Goal: Task Accomplishment & Management: Use online tool/utility

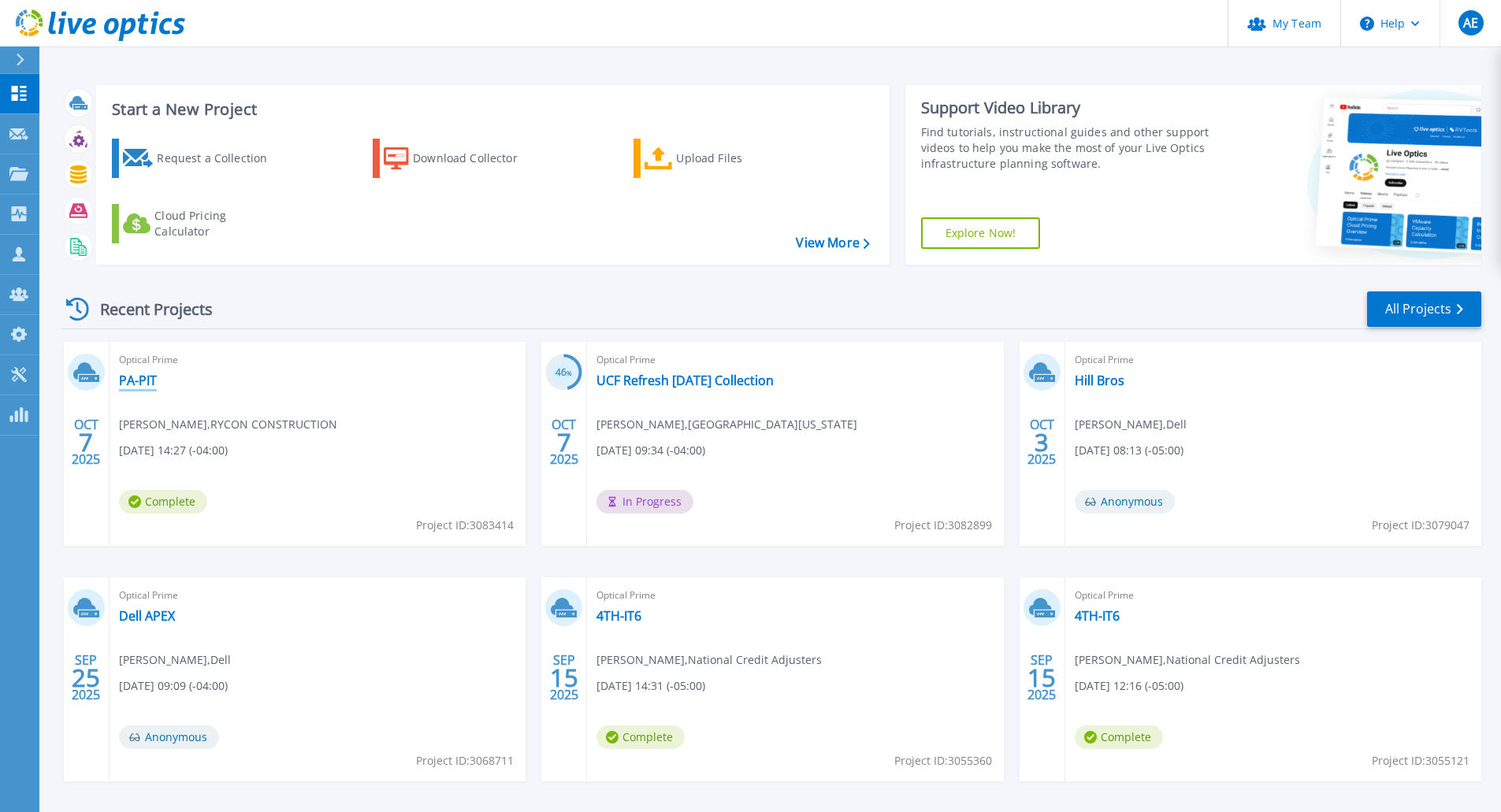
click at [151, 381] on link "PA-PIT" at bounding box center [137, 380] width 37 height 16
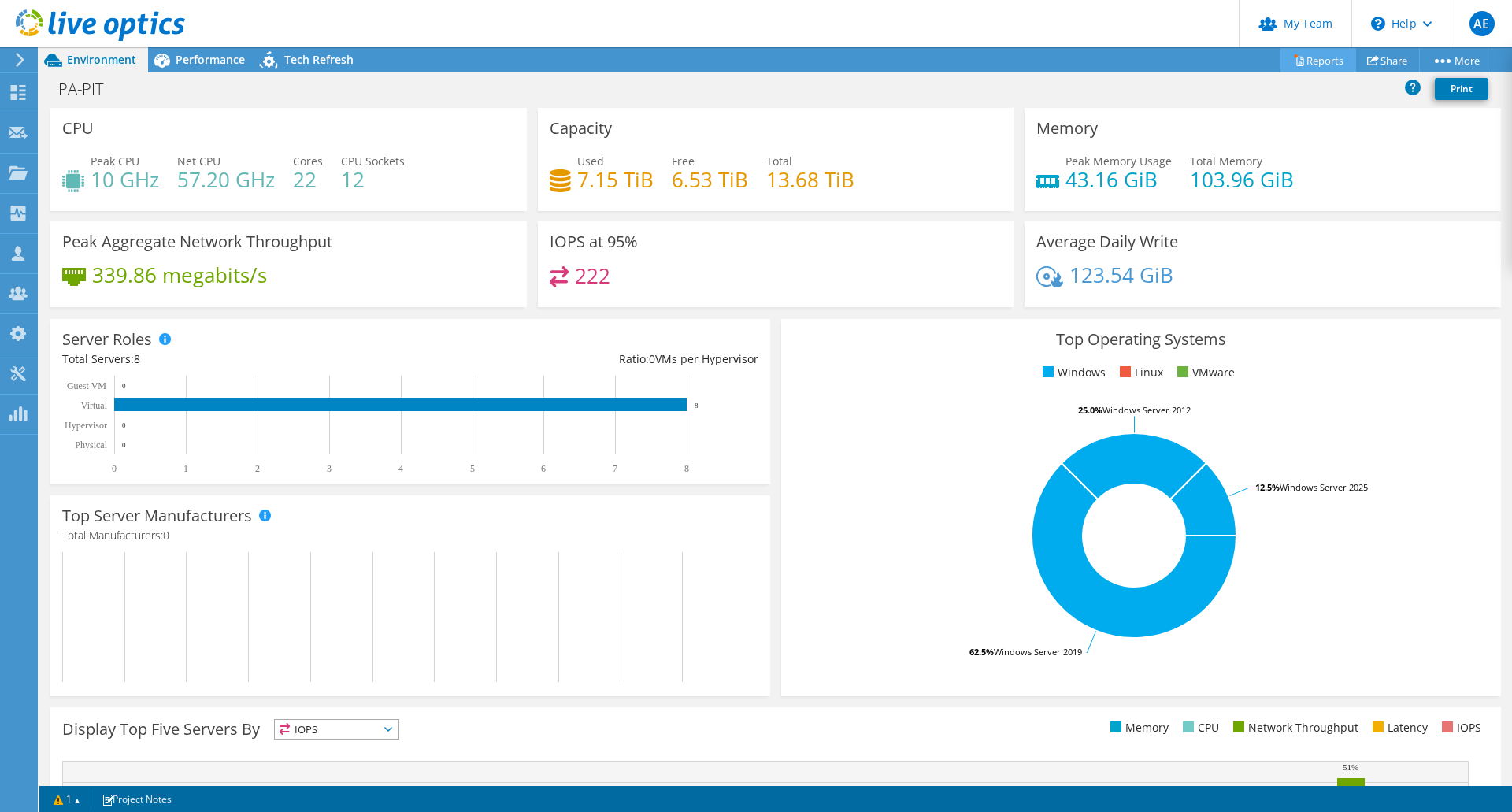
click at [1322, 62] on link "Reports" at bounding box center [1318, 60] width 76 height 25
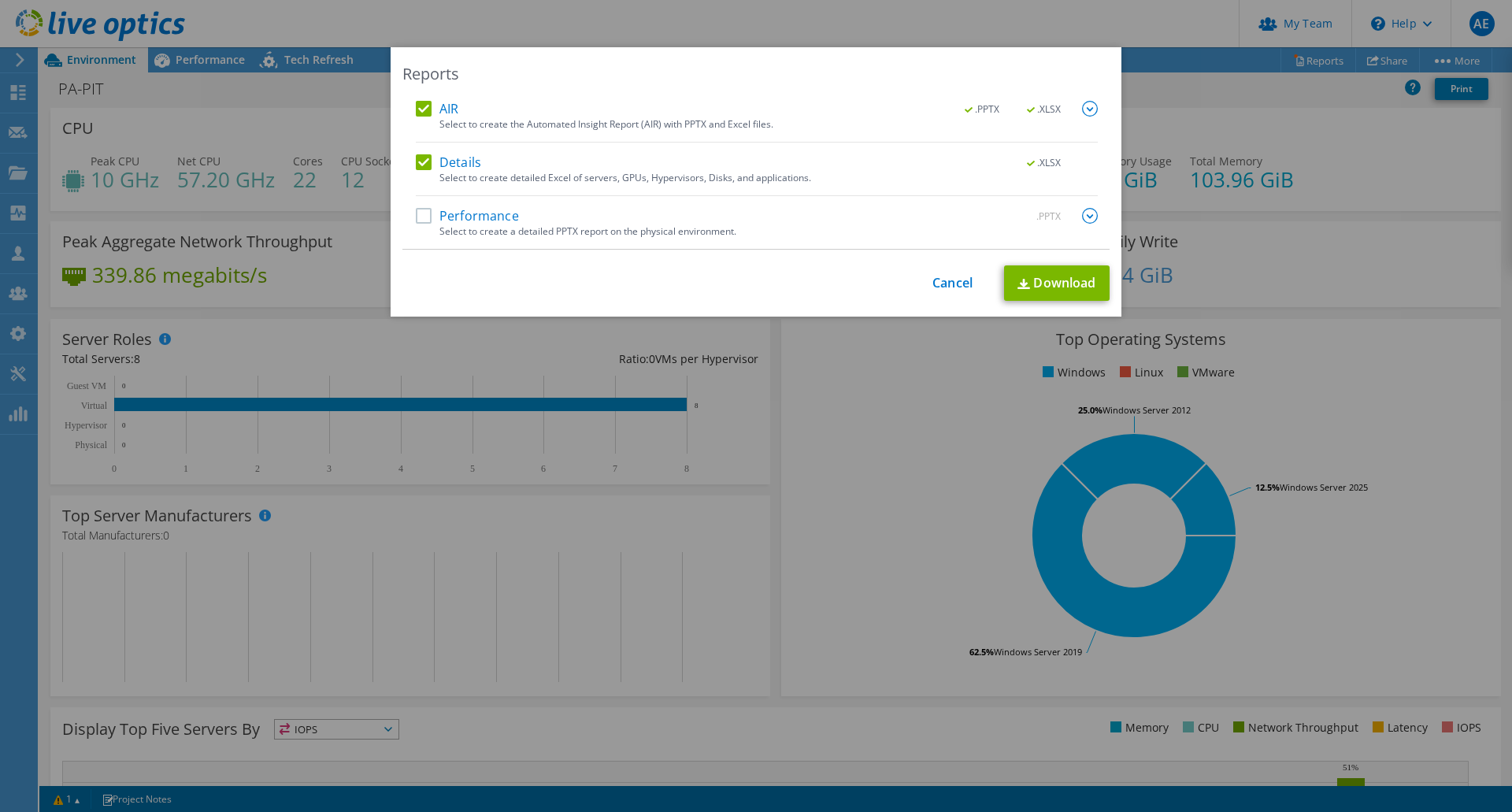
click at [771, 361] on div "Reports AIR .PPTX .XLSX Select to create the Automated Insight Report (AIR) wit…" at bounding box center [756, 406] width 1512 height 718
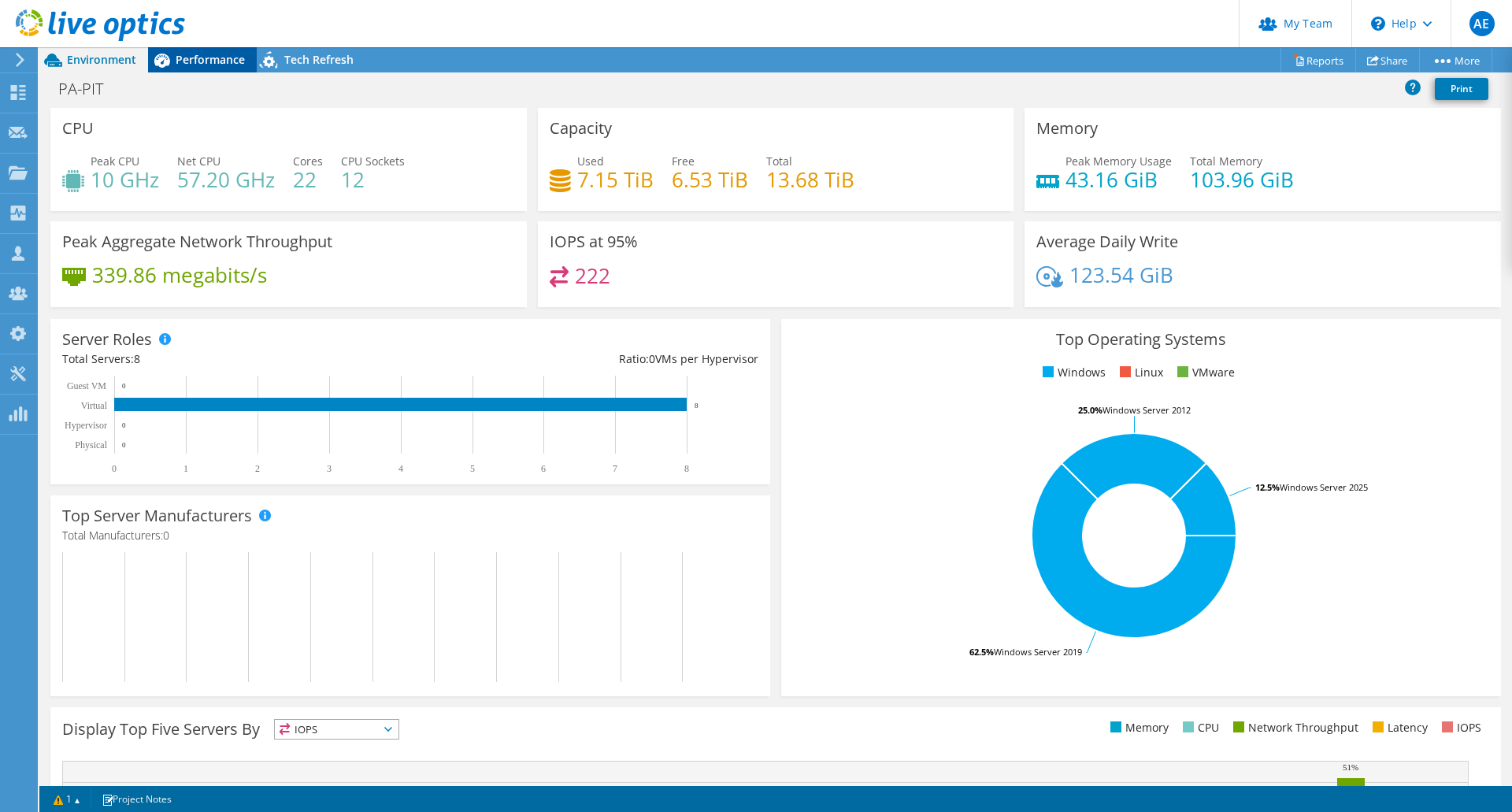
click at [202, 60] on span "Performance" at bounding box center [211, 59] width 69 height 15
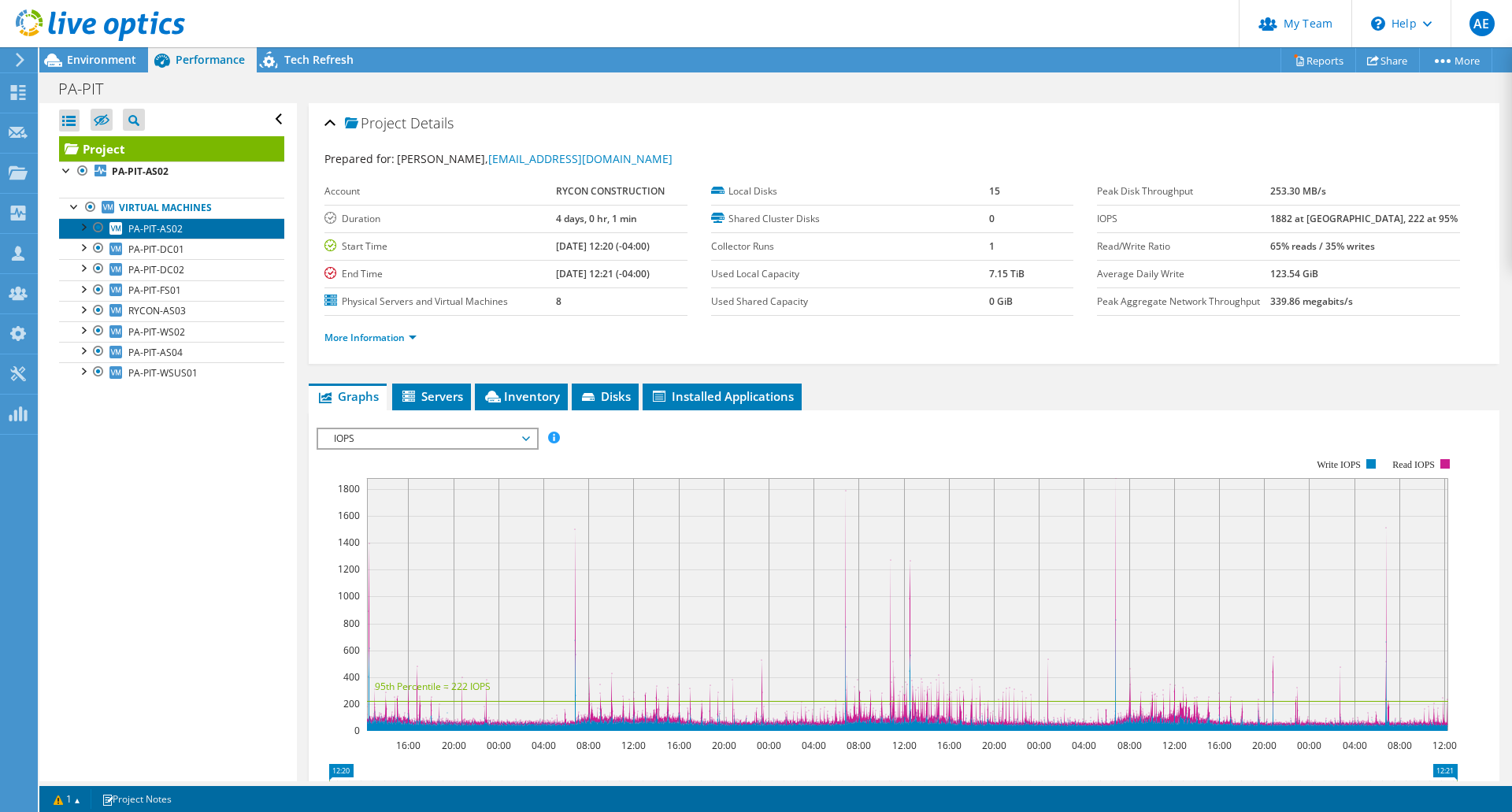
click at [155, 234] on span "PA-PIT-AS02" at bounding box center [156, 229] width 55 height 14
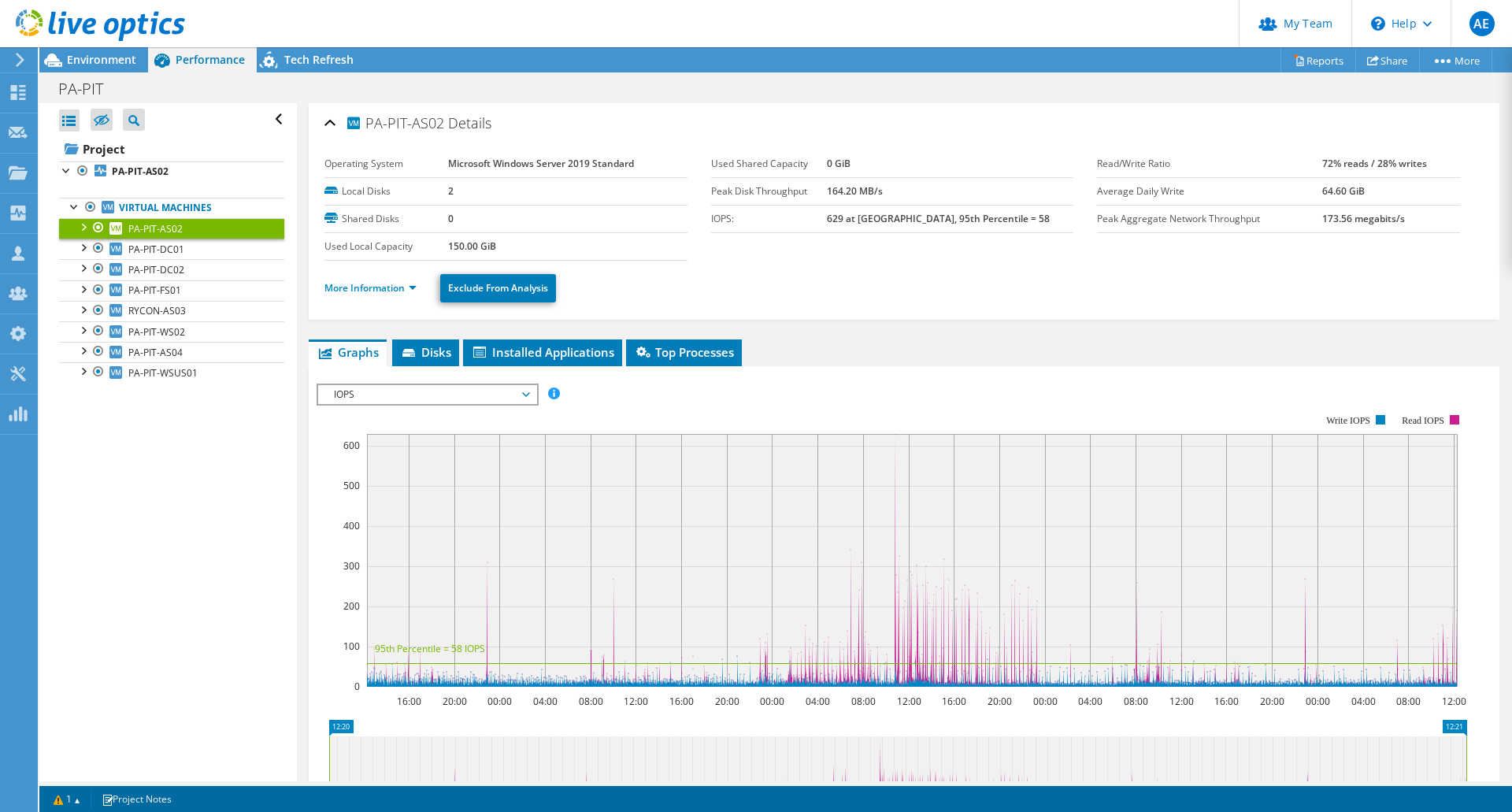
click at [358, 295] on li "More Information" at bounding box center [375, 288] width 101 height 17
click at [338, 289] on link "More Information" at bounding box center [370, 287] width 92 height 14
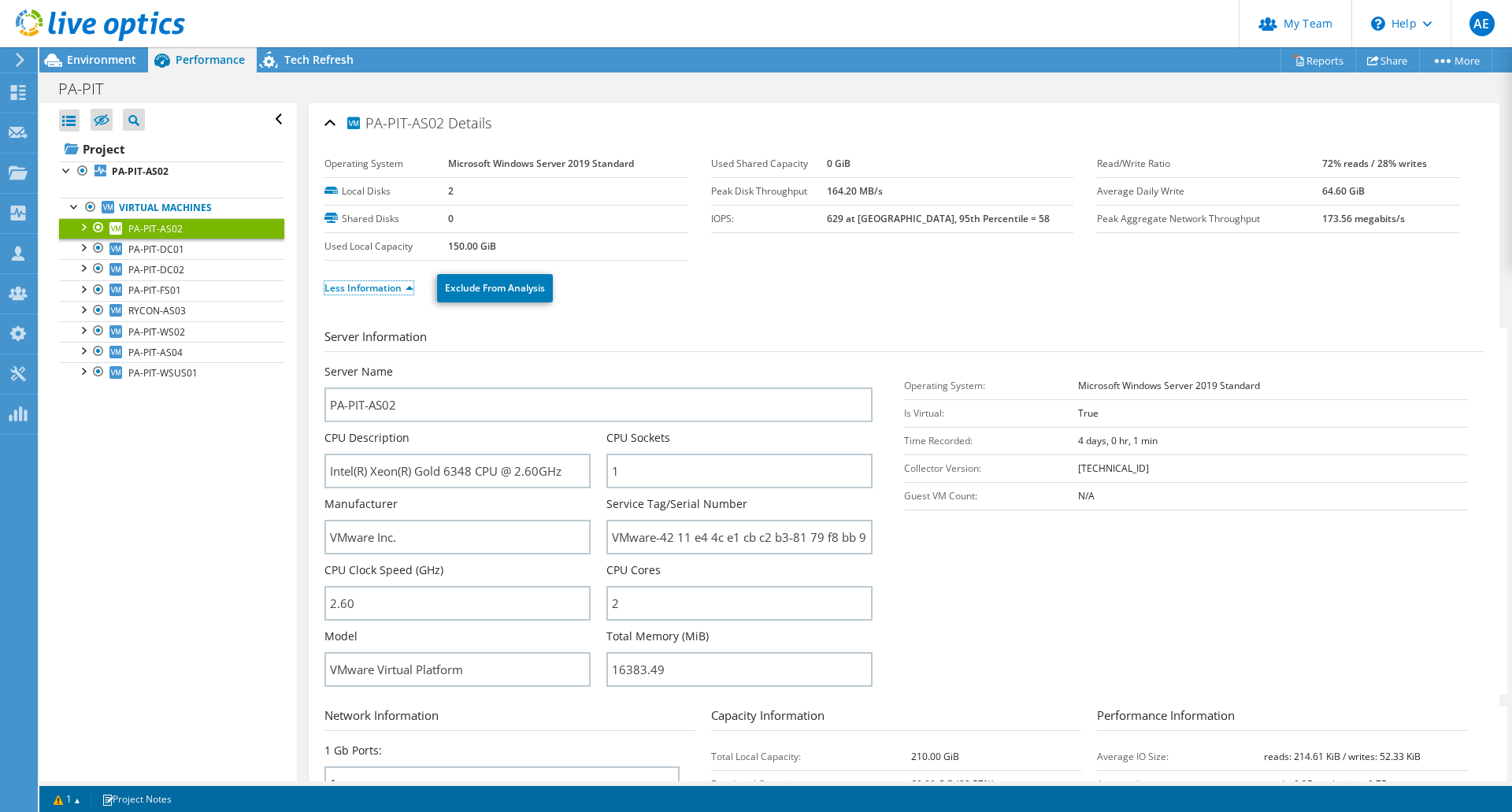
scroll to position [60, 0]
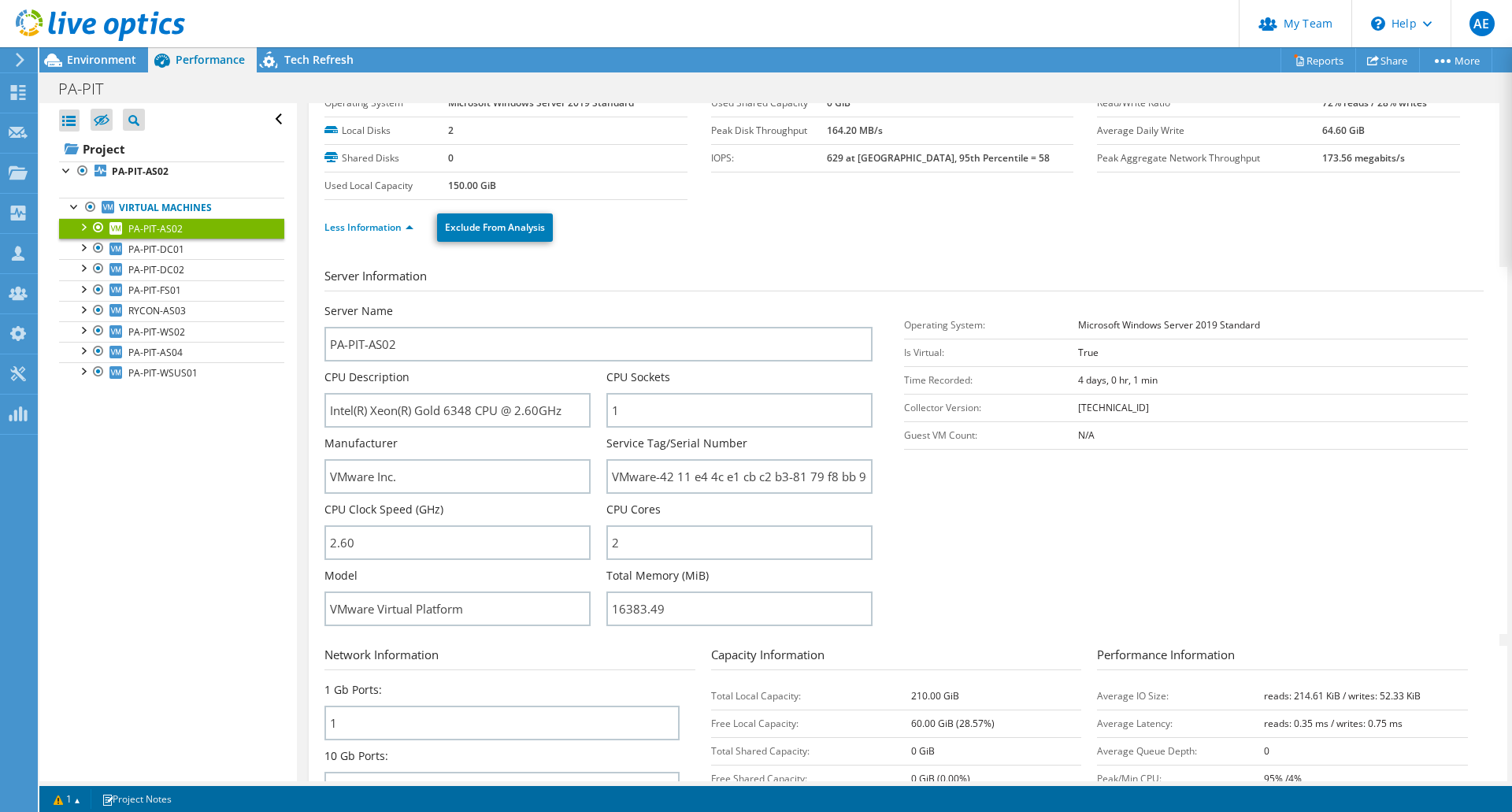
click at [100, 50] on div at bounding box center [92, 26] width 185 height 53
click at [97, 66] on span "Environment" at bounding box center [101, 59] width 69 height 15
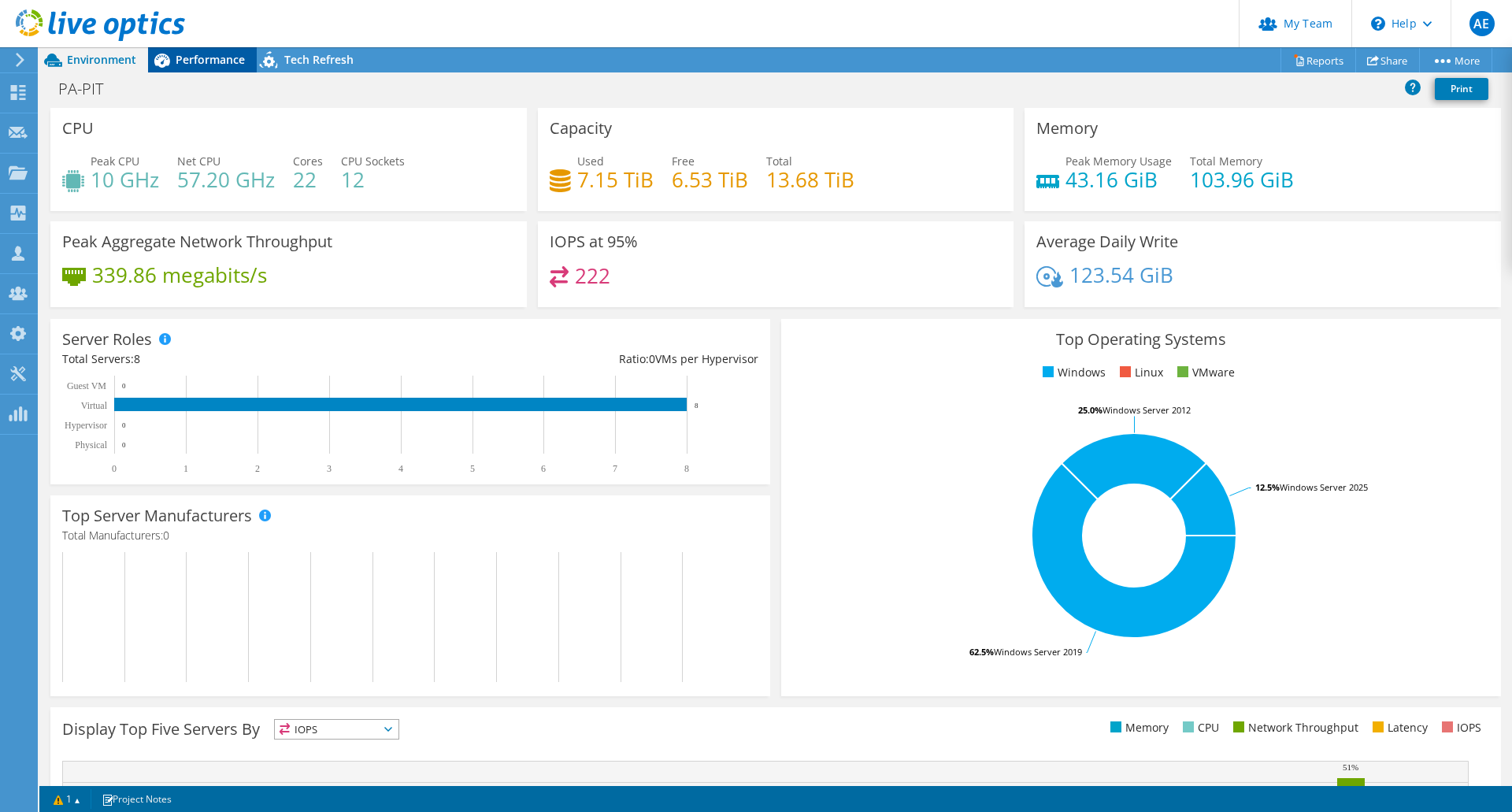
click at [214, 60] on span "Performance" at bounding box center [211, 59] width 69 height 15
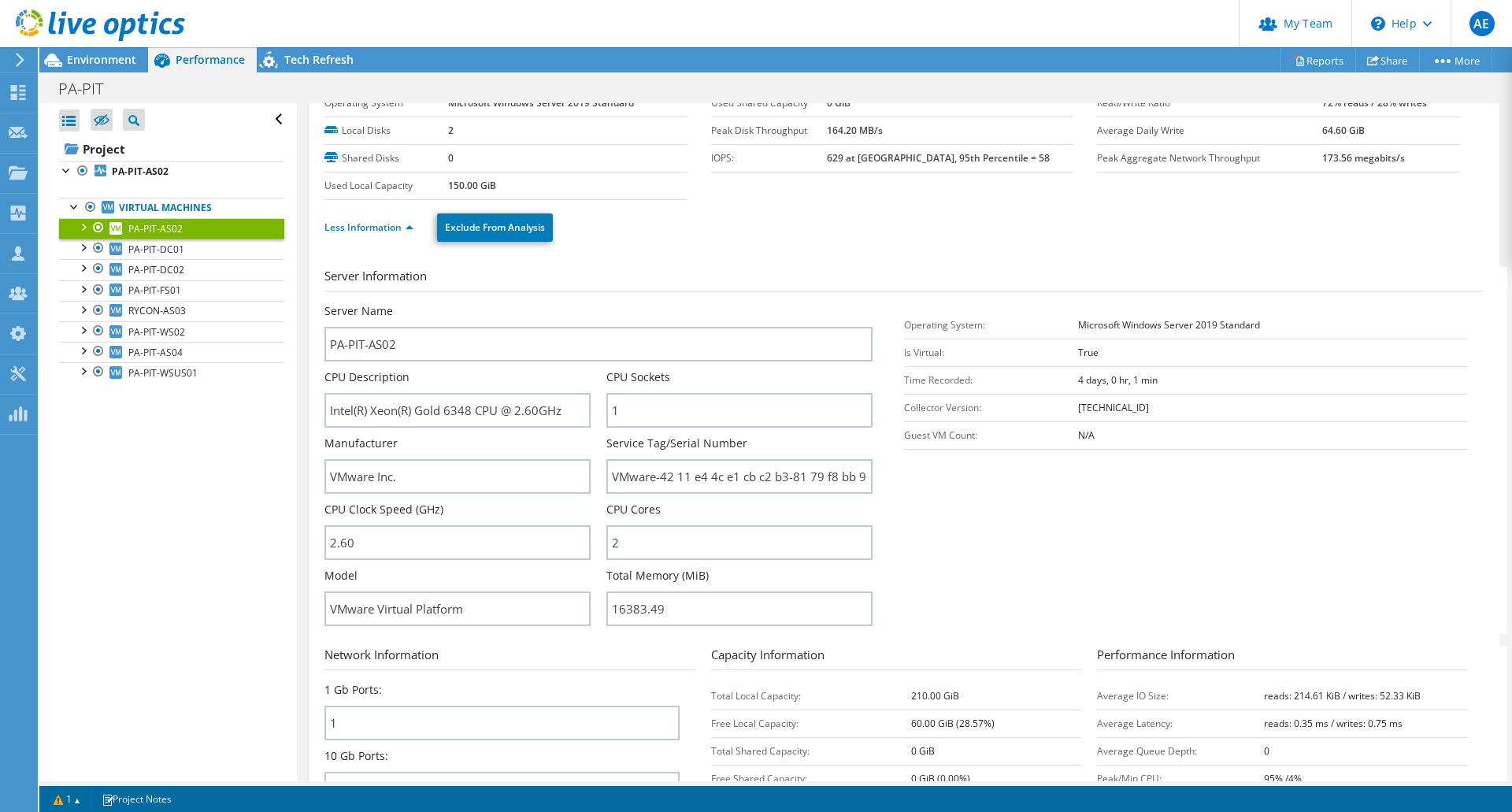
scroll to position [0, 0]
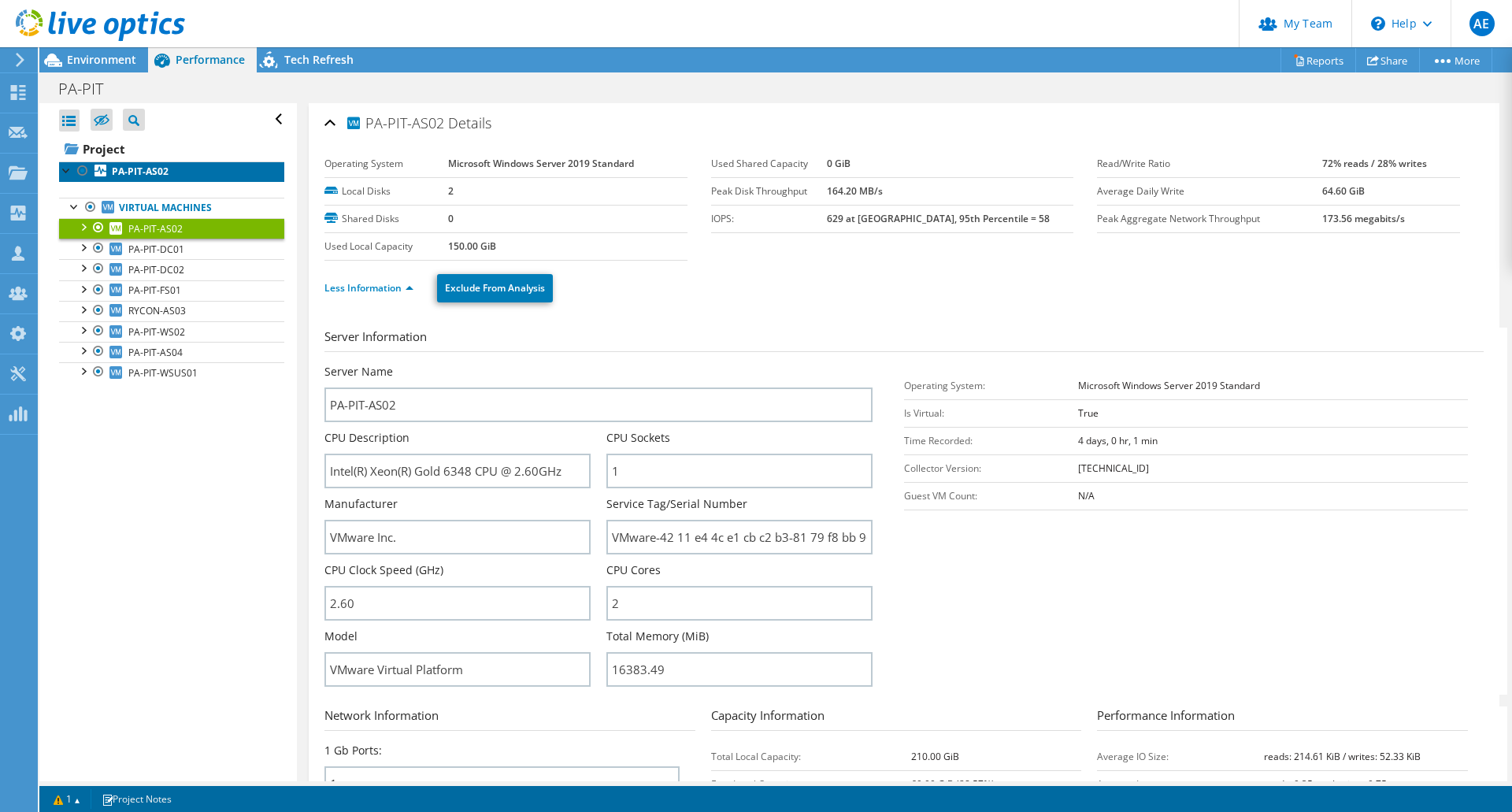
click at [155, 167] on b "PA-PIT-AS02" at bounding box center [140, 171] width 57 height 14
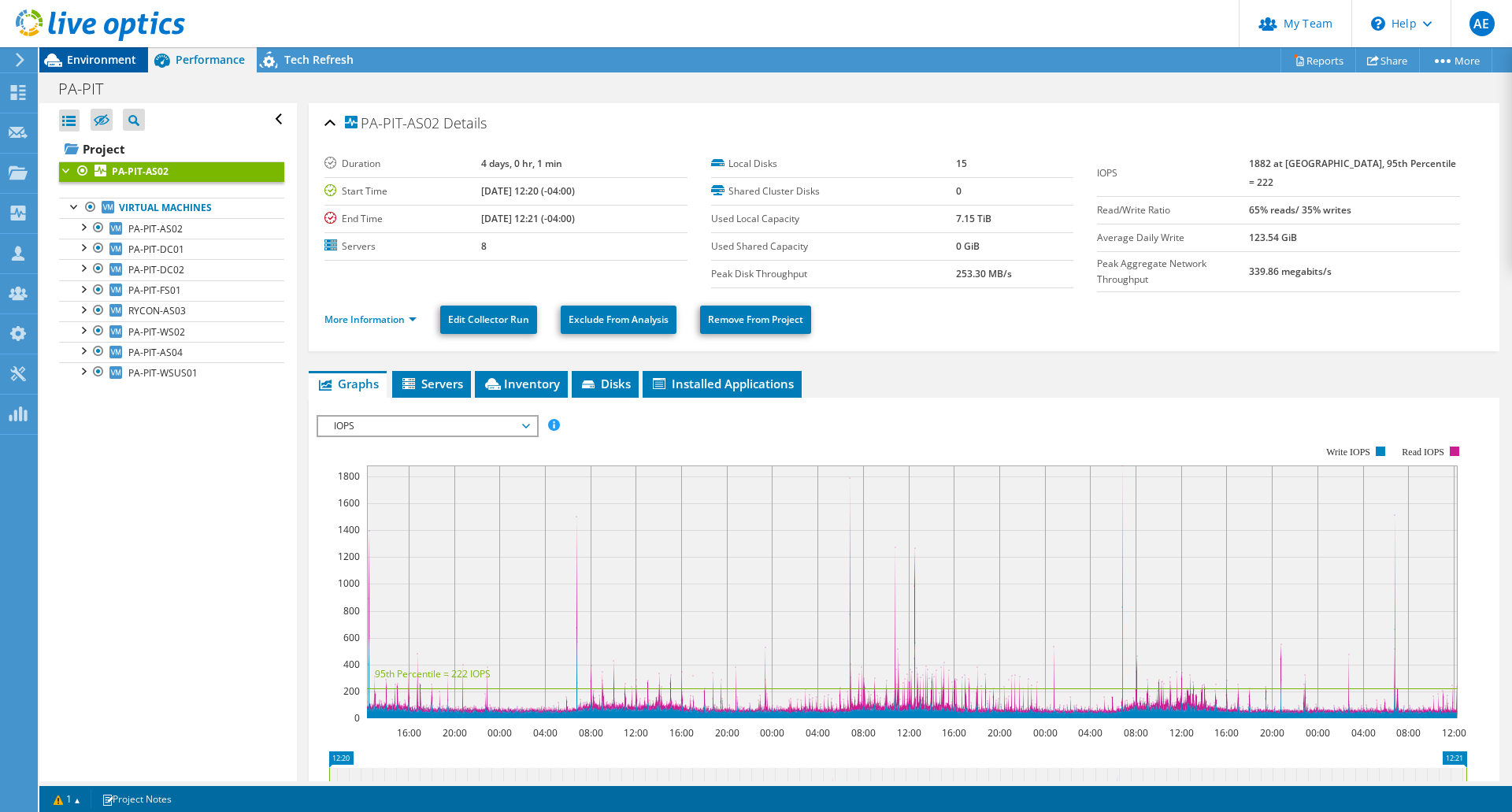
click at [107, 61] on span "Environment" at bounding box center [101, 59] width 69 height 15
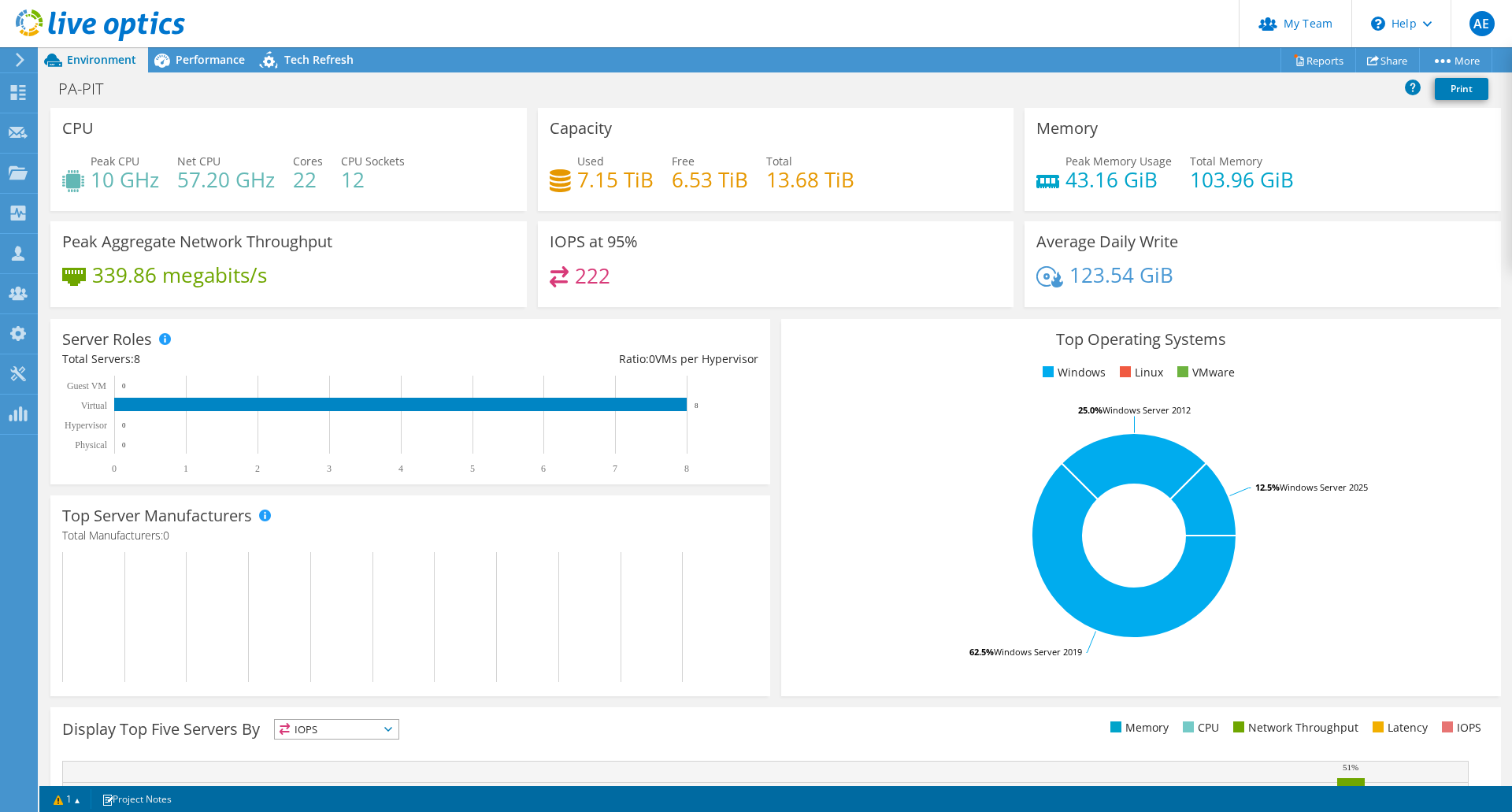
click at [464, 20] on header "AE Partner Team Admin Adam Estabrook aestabrook@redesign-group.com redesign My …" at bounding box center [756, 24] width 1512 height 47
click at [220, 55] on span "Performance" at bounding box center [211, 59] width 69 height 15
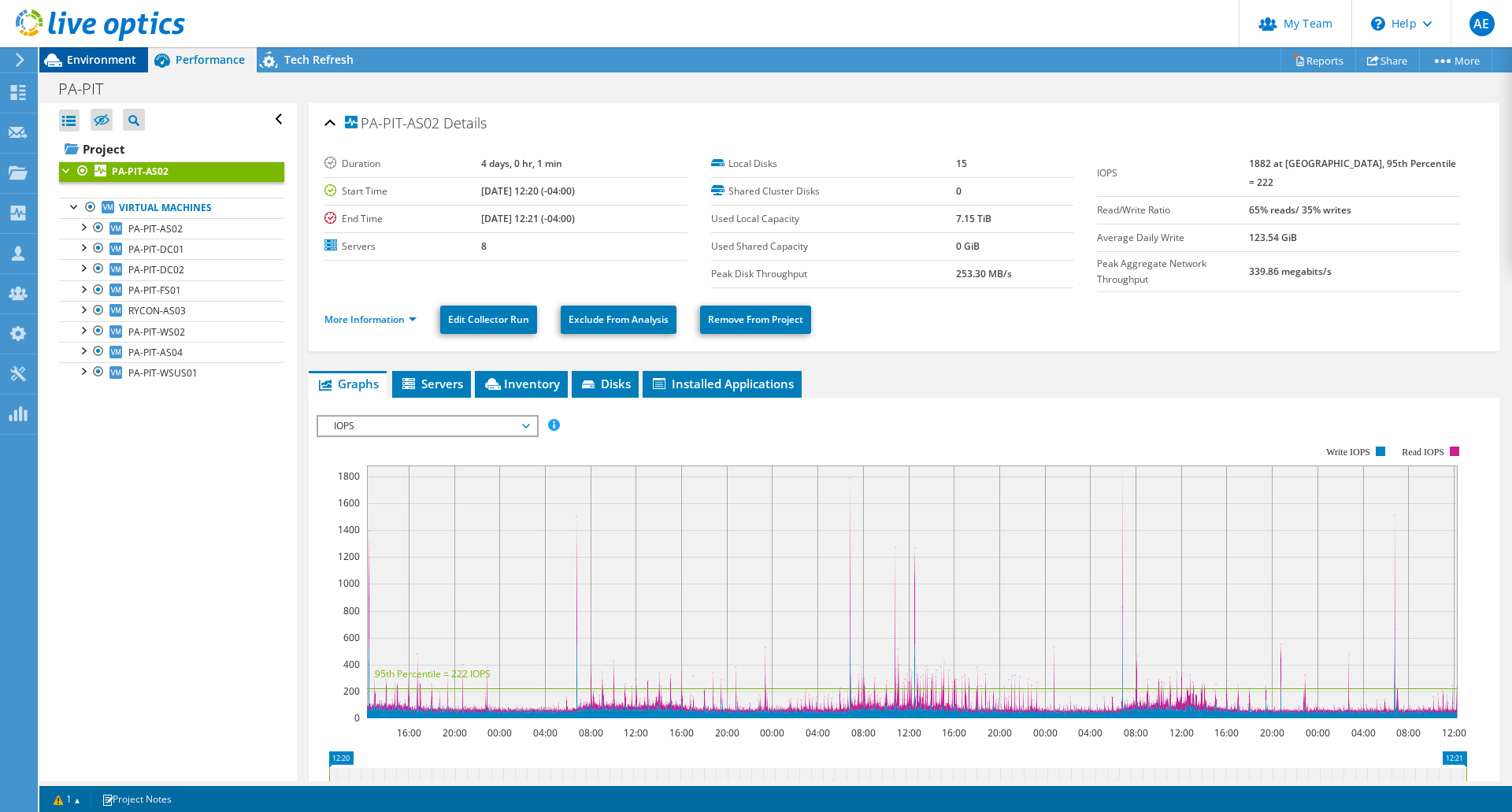
click at [95, 56] on span "Environment" at bounding box center [101, 59] width 69 height 15
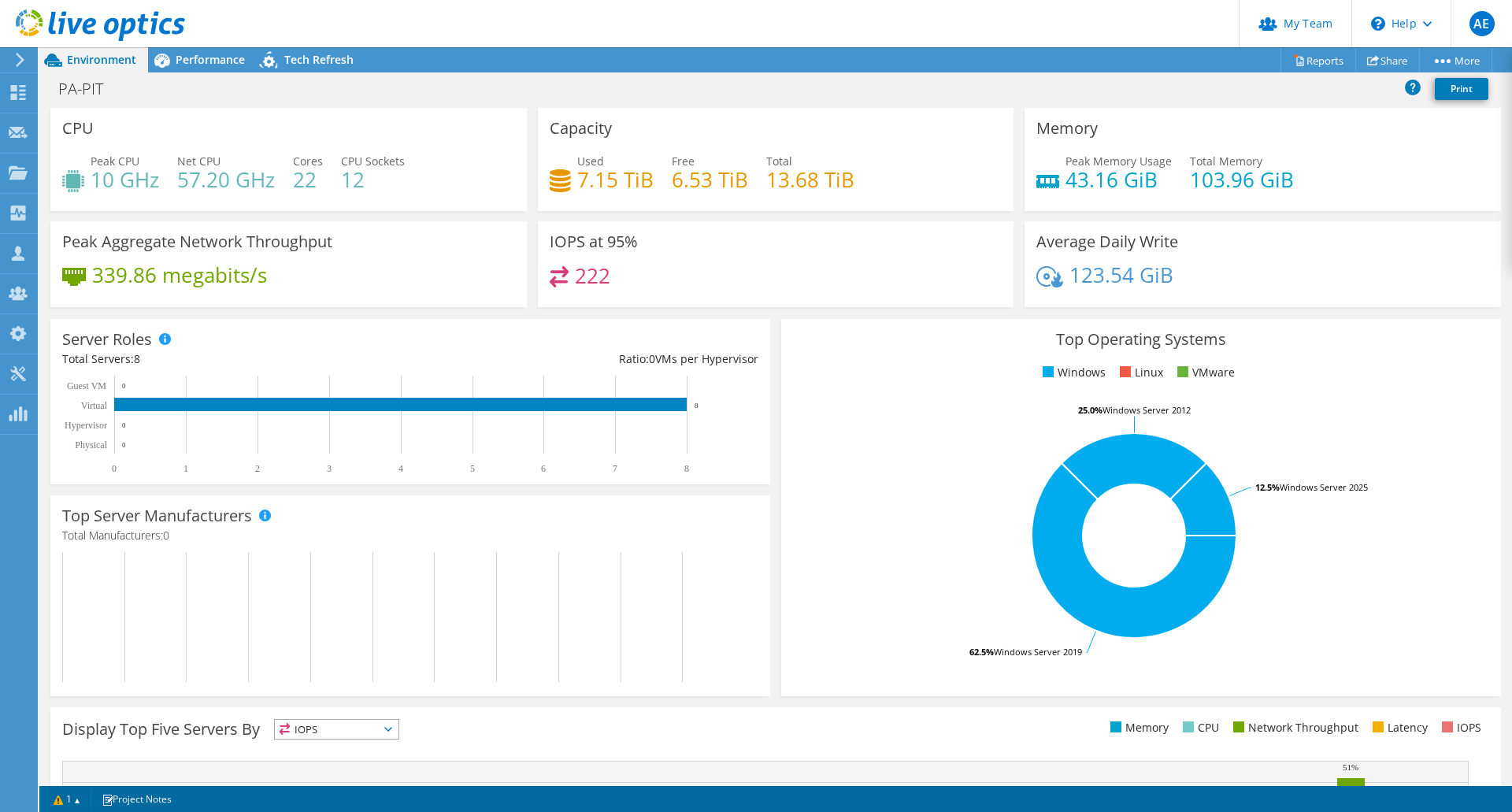
click at [399, 88] on div "PA-PIT Print" at bounding box center [775, 88] width 1473 height 29
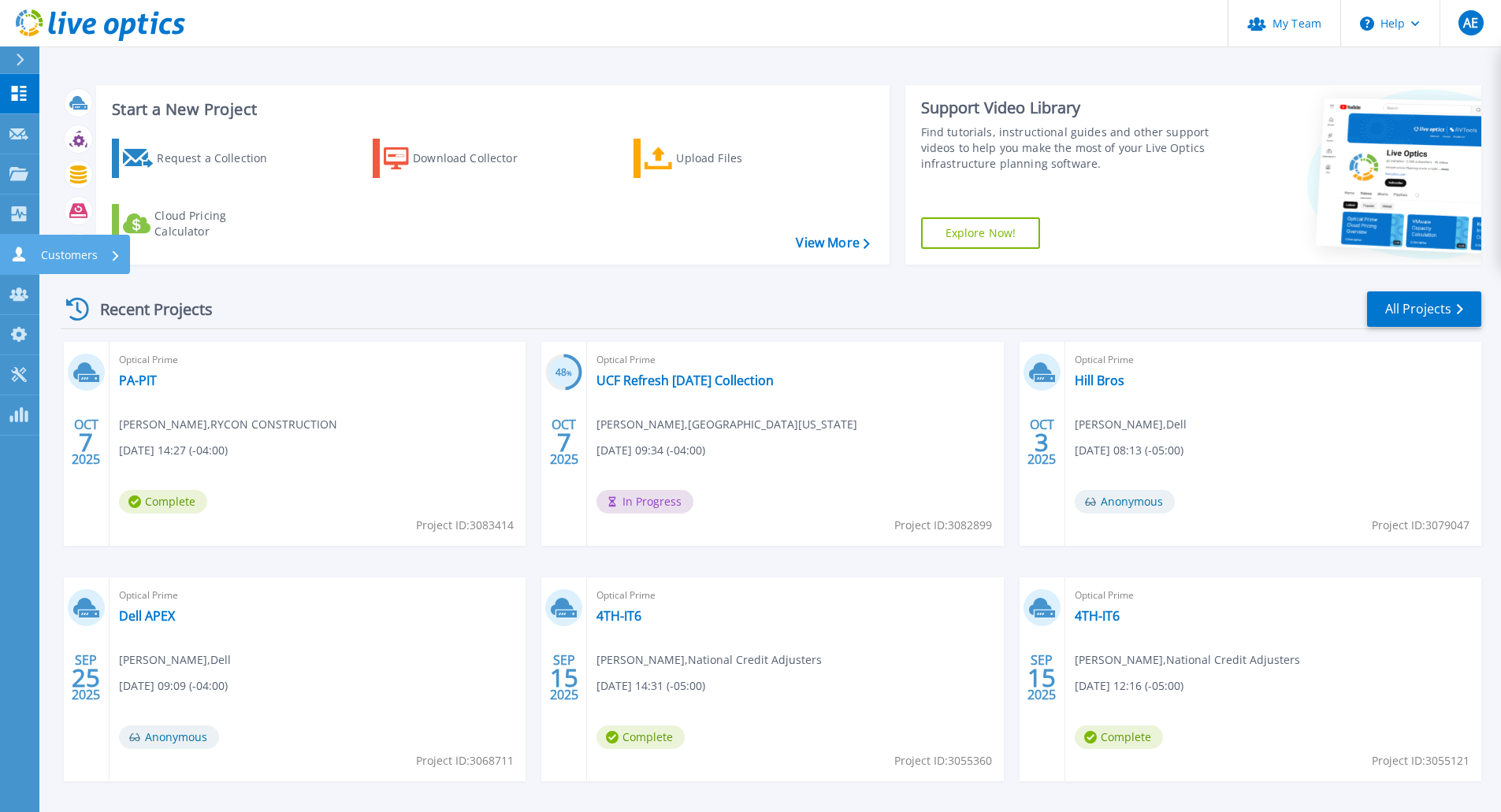
click at [49, 251] on p "Customers" at bounding box center [69, 255] width 57 height 41
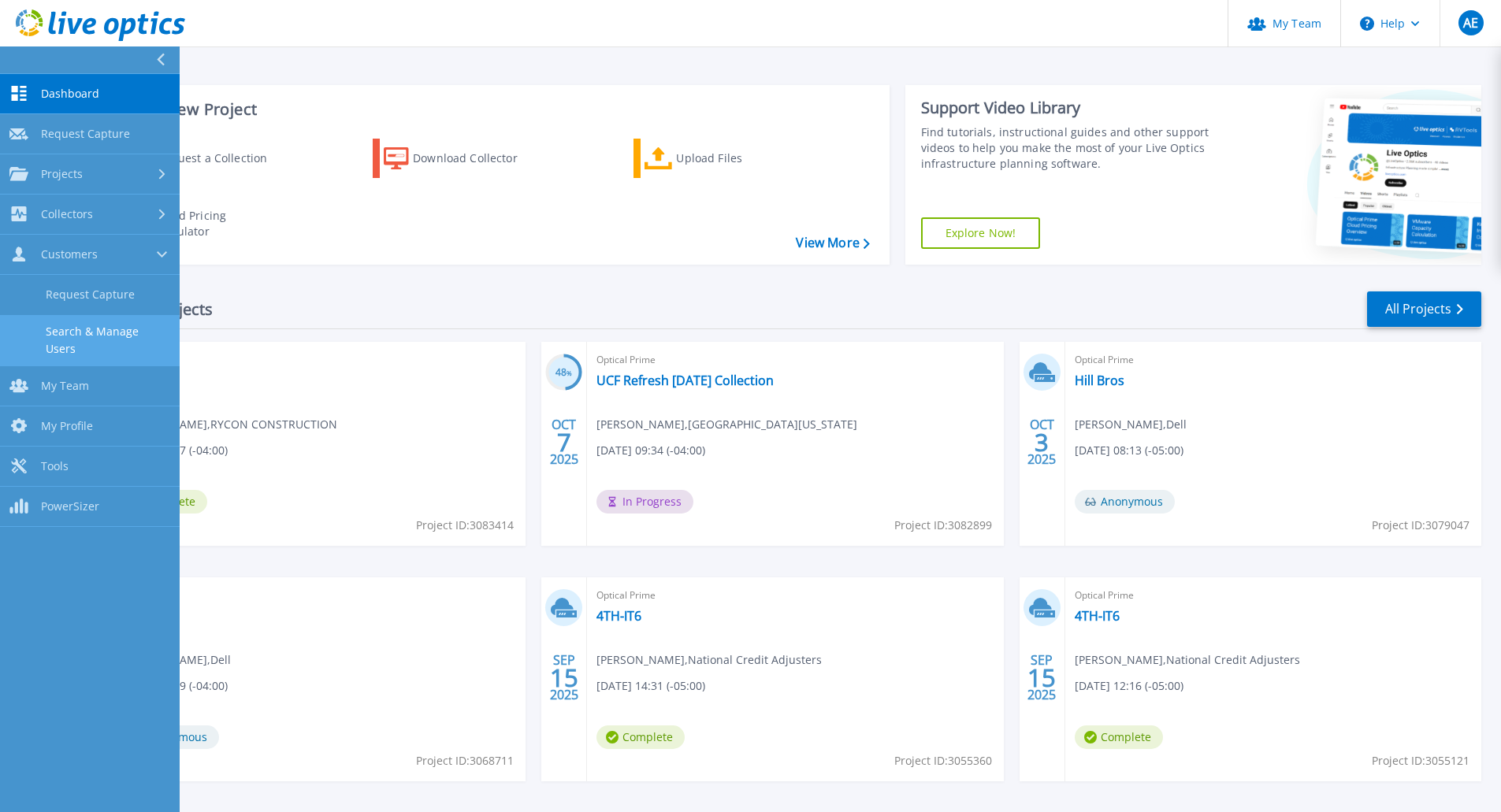
click at [95, 329] on link "Search & Manage Users" at bounding box center [89, 339] width 180 height 50
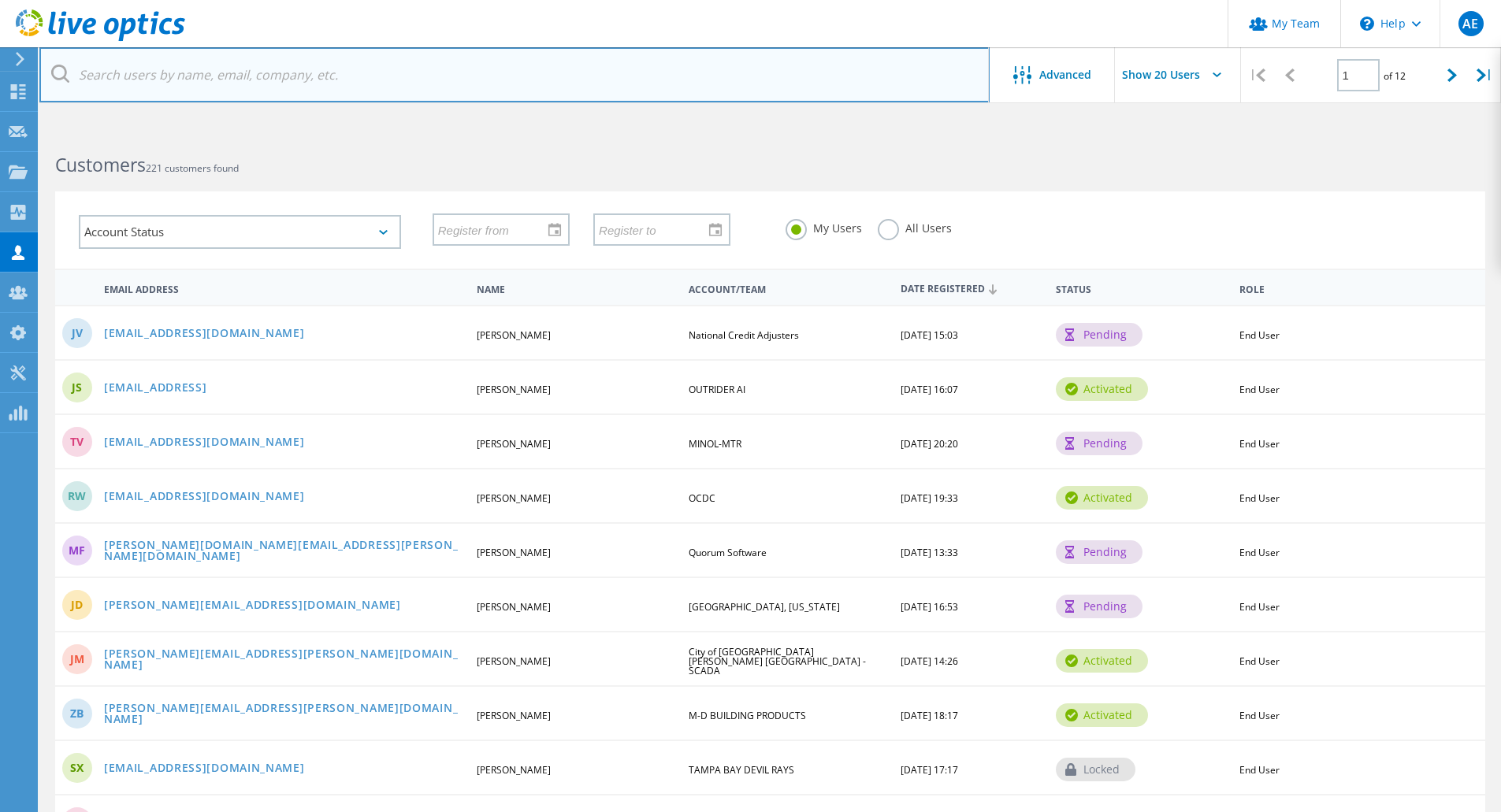
click at [320, 78] on input "text" at bounding box center [515, 75] width 951 height 55
paste input "csullivan@photronics.com>"
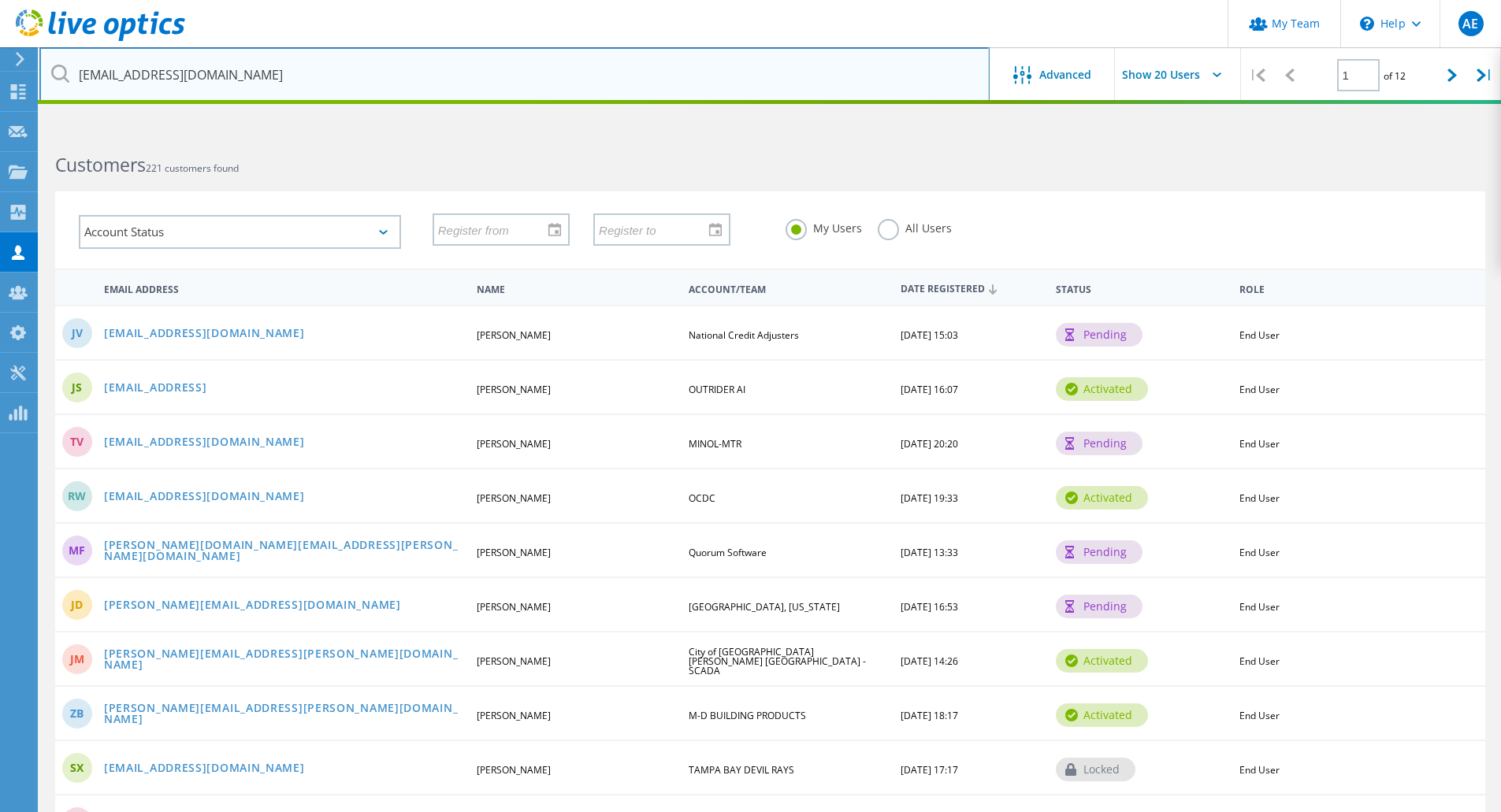
type input "csullivan@photronics.com"
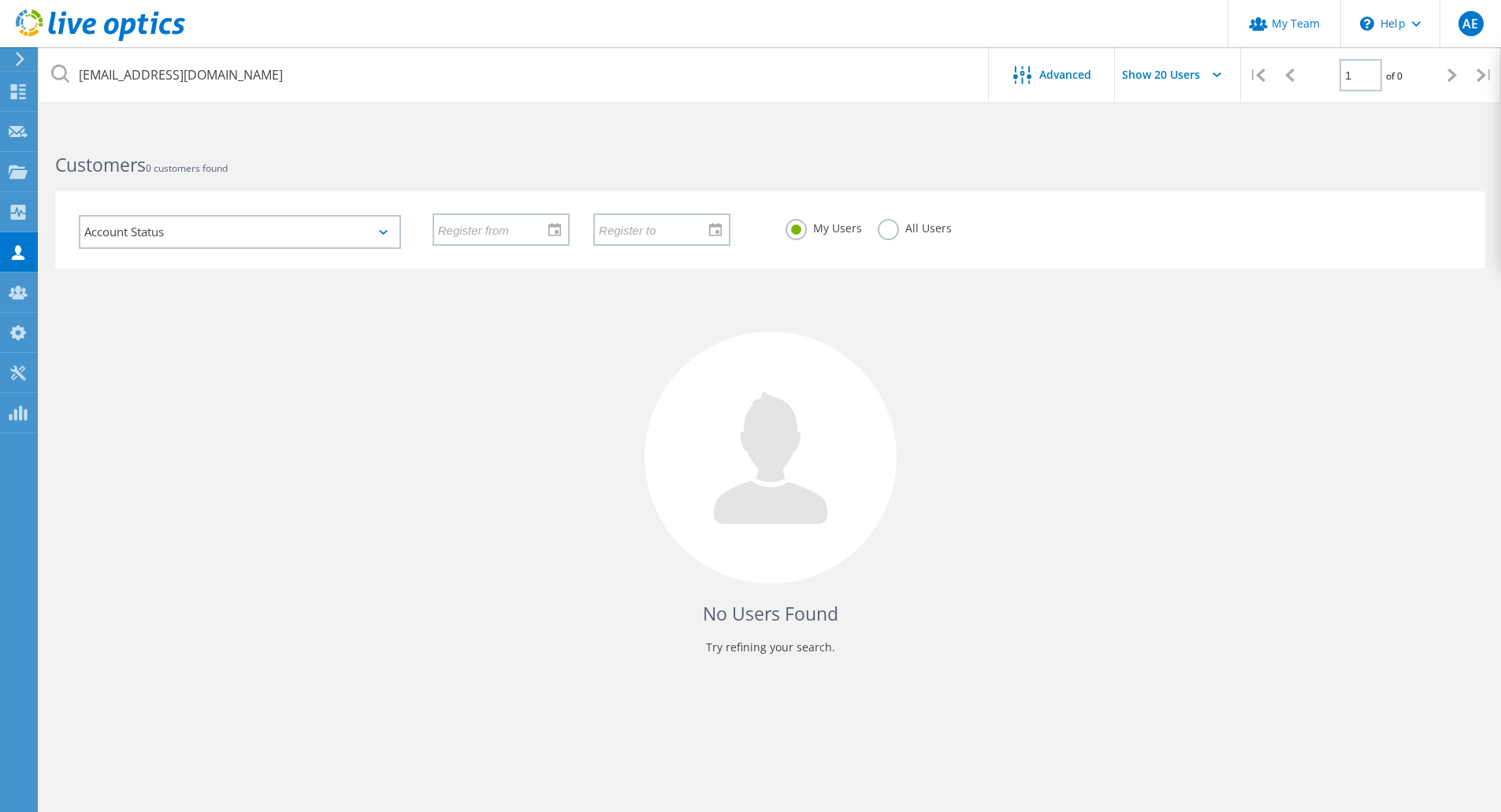
click at [892, 234] on label "All Users" at bounding box center [914, 226] width 74 height 15
click at [0, 0] on input "All Users" at bounding box center [0, 0] width 0 height 0
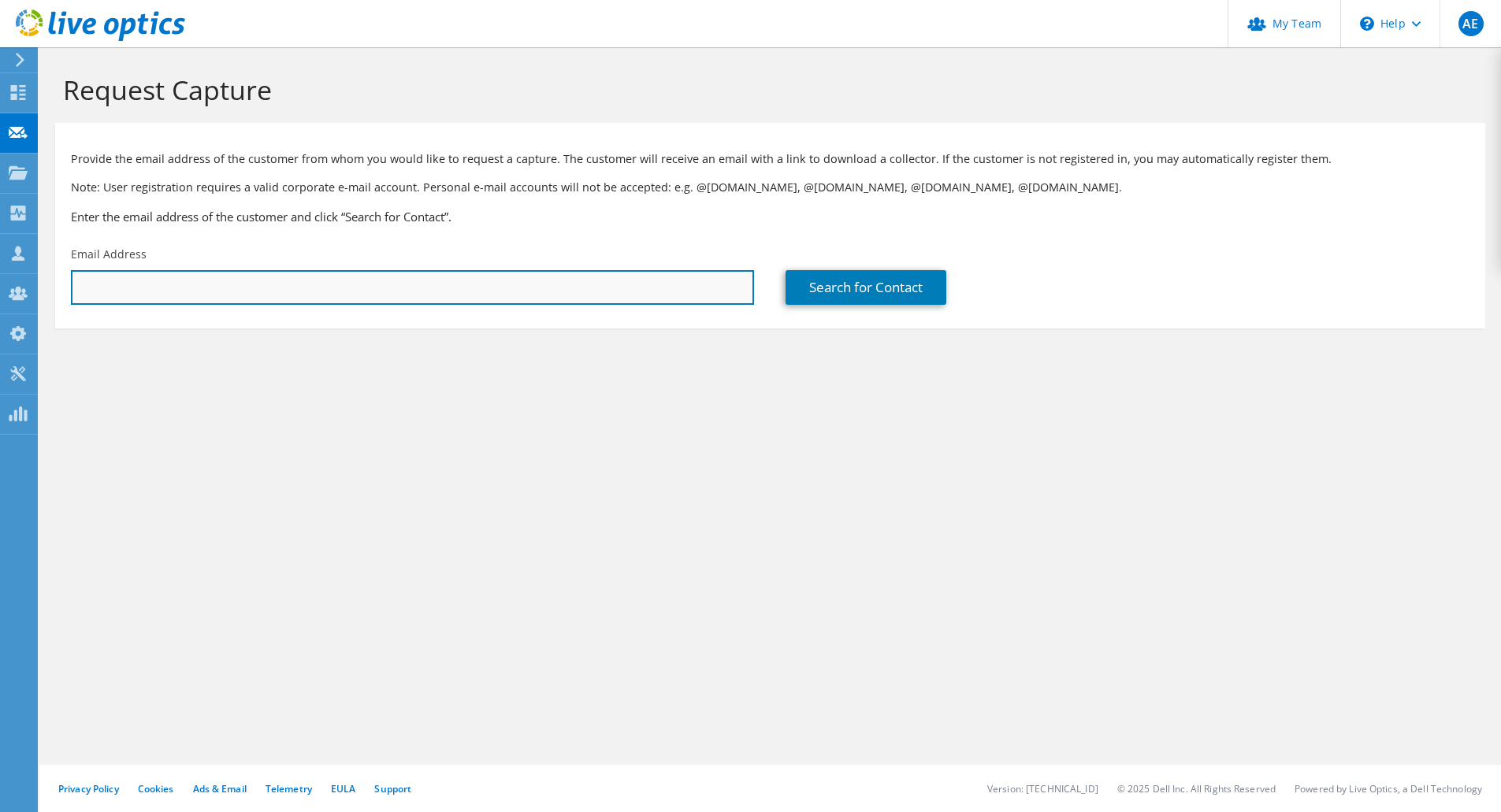
click at [239, 280] on input "text" at bounding box center [412, 287] width 683 height 35
paste input "[EMAIL_ADDRESS][DOMAIN_NAME]"
type input "[EMAIL_ADDRESS][DOMAIN_NAME]"
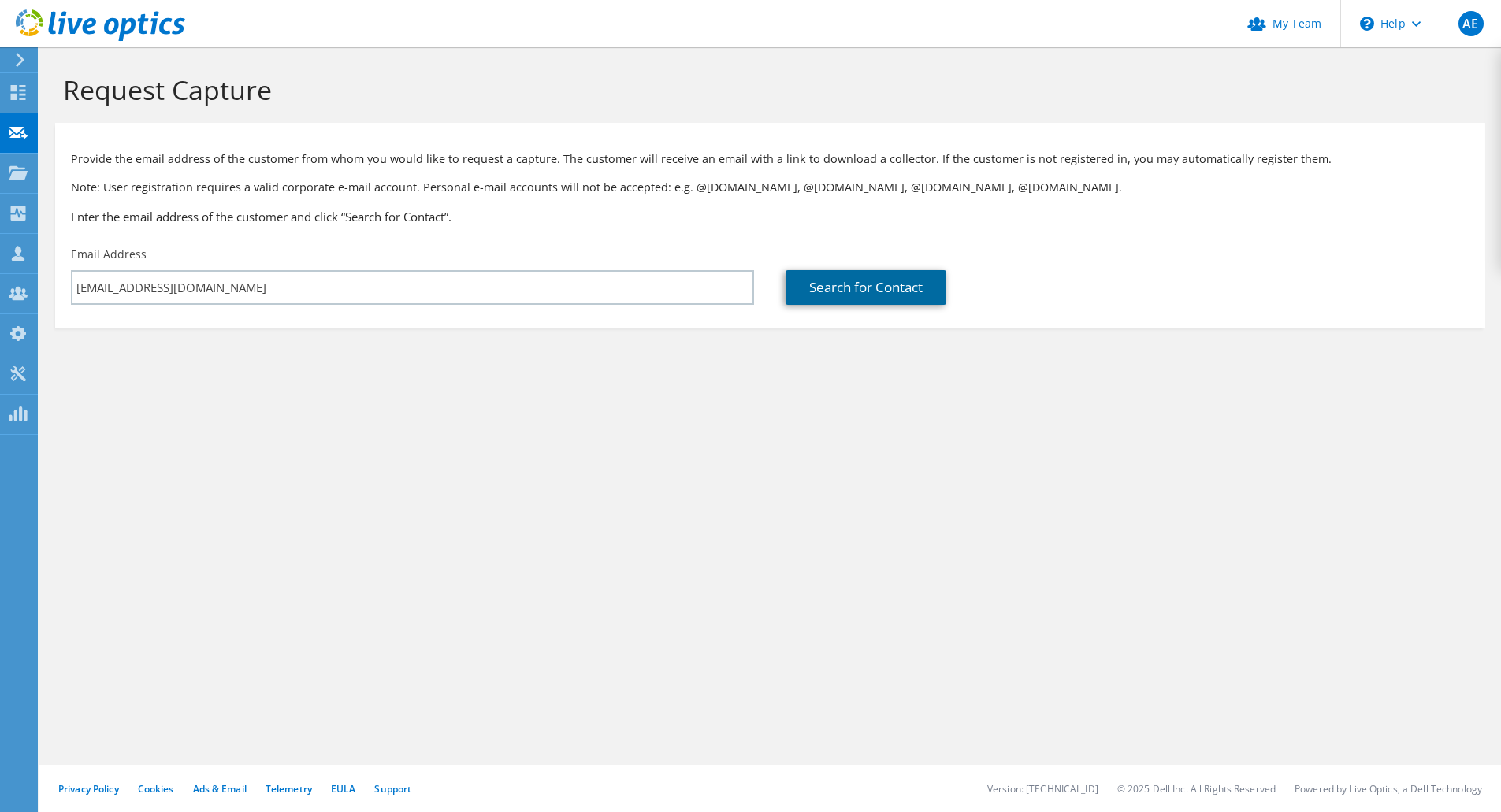
click at [901, 283] on link "Search for Contact" at bounding box center [866, 287] width 161 height 35
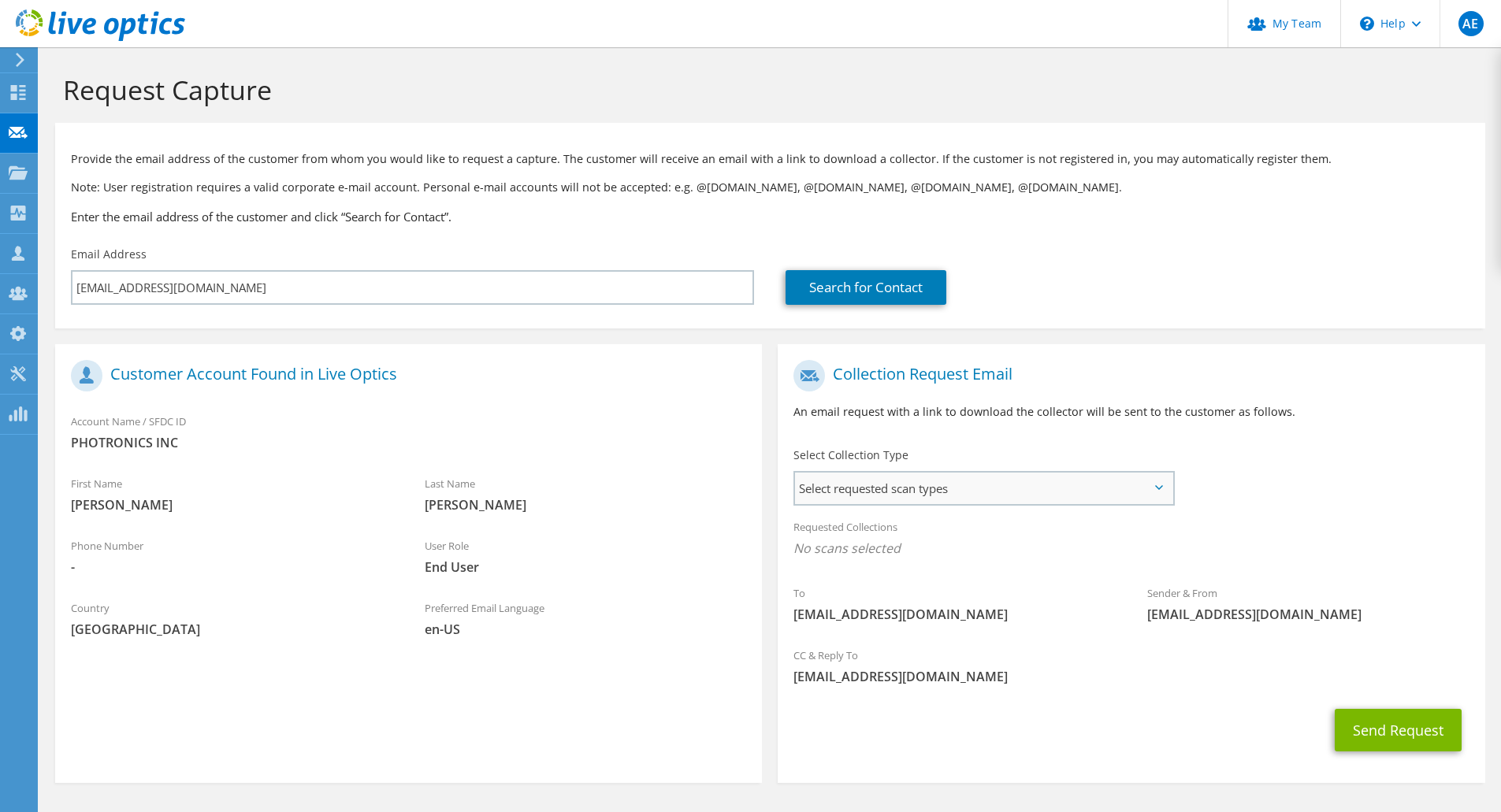
click at [1055, 499] on span "Select requested scan types" at bounding box center [984, 488] width 378 height 32
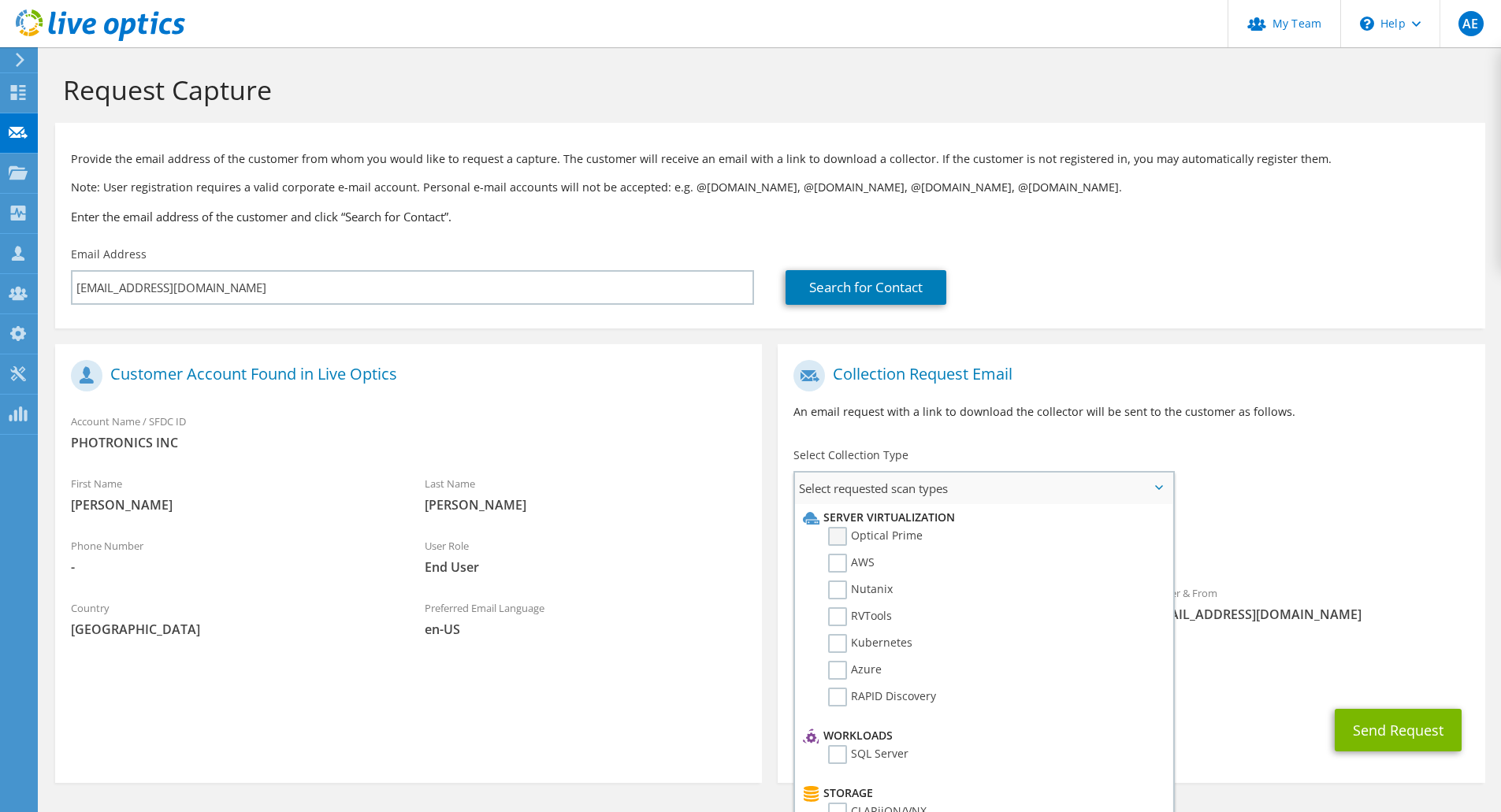
click at [901, 536] on label "Optical Prime" at bounding box center [876, 536] width 95 height 19
click at [0, 0] on input "Optical Prime" at bounding box center [0, 0] width 0 height 0
click at [1381, 640] on div "Sender & From [EMAIL_ADDRESS][DOMAIN_NAME]" at bounding box center [1308, 612] width 354 height 62
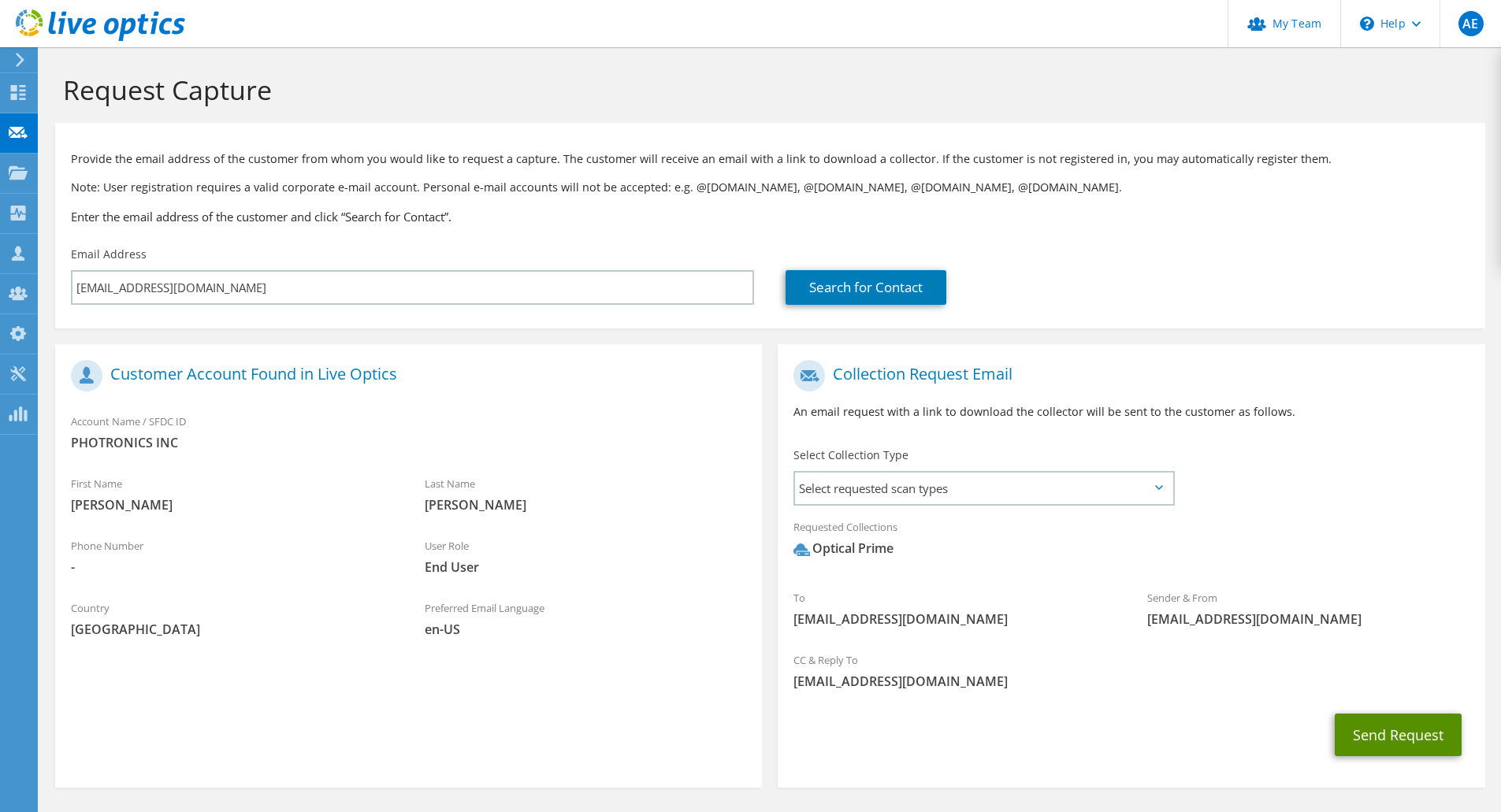
click at [1396, 734] on button "Send Request" at bounding box center [1398, 734] width 127 height 43
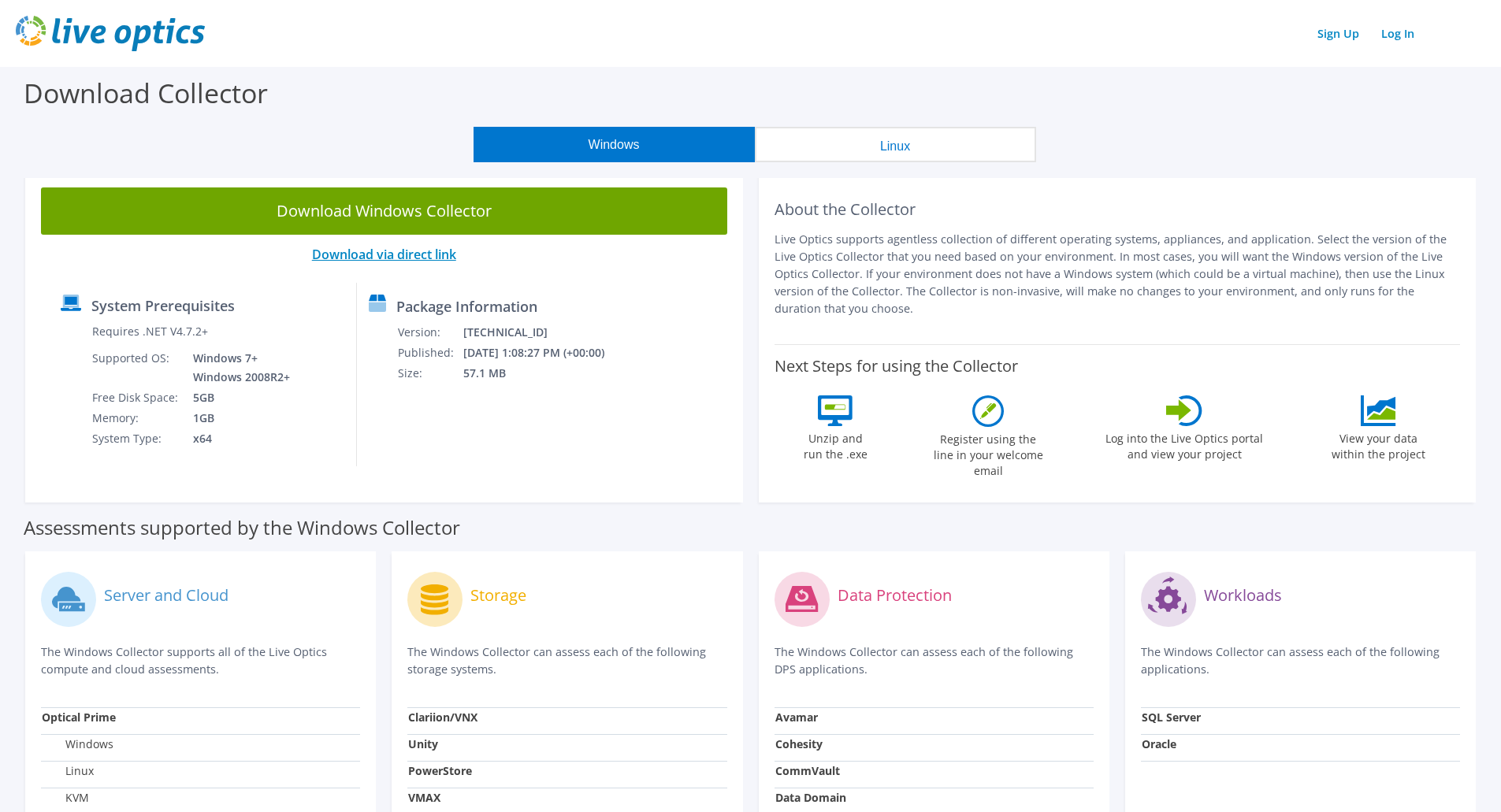
click at [370, 251] on link "Download via direct link" at bounding box center [384, 254] width 144 height 17
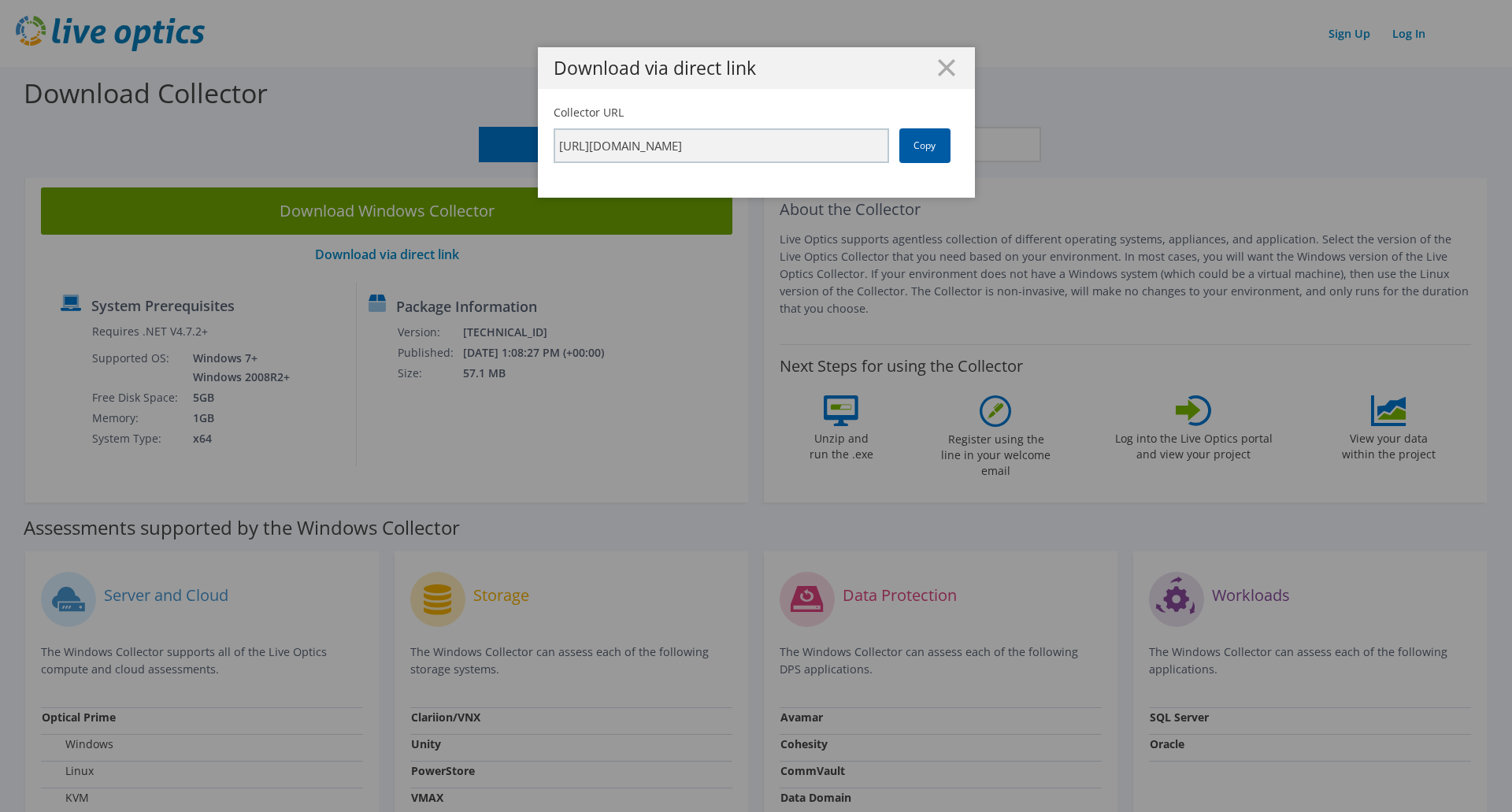
click at [906, 152] on link "Copy" at bounding box center [925, 146] width 51 height 35
click at [940, 63] on icon at bounding box center [947, 68] width 17 height 17
